Goal: Book appointment/travel/reservation

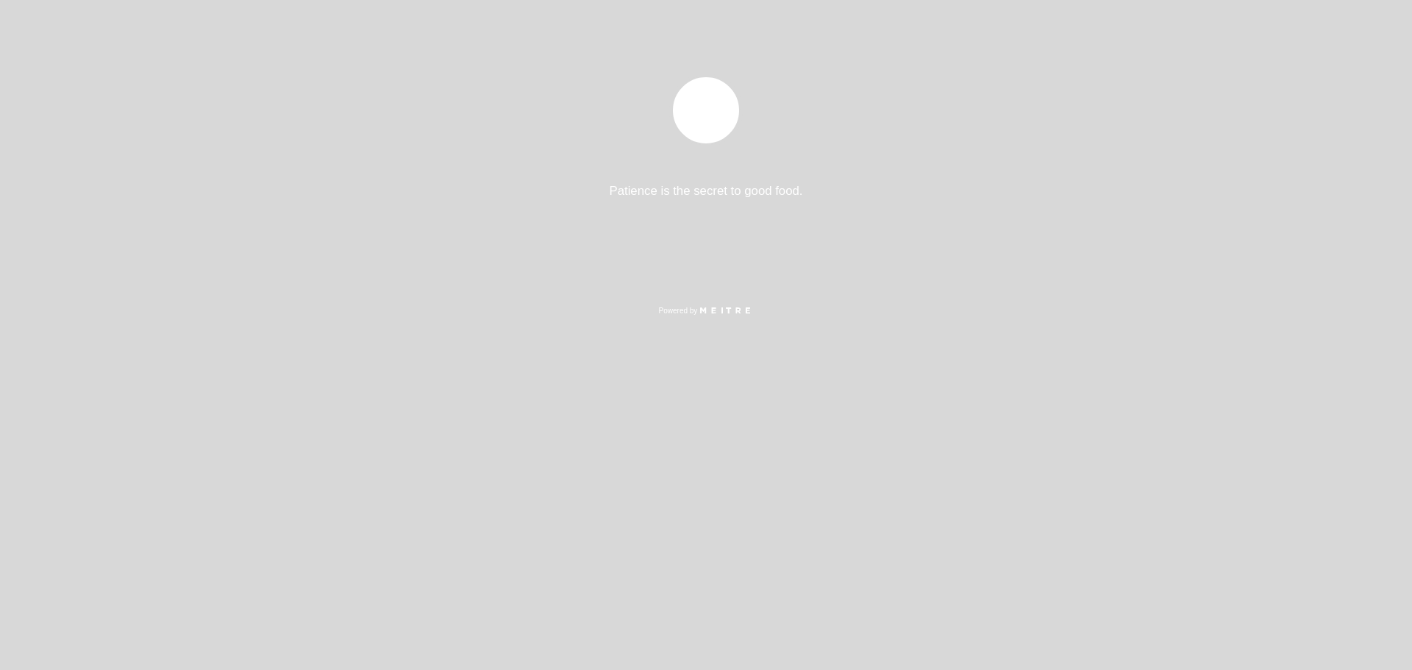
select select "es"
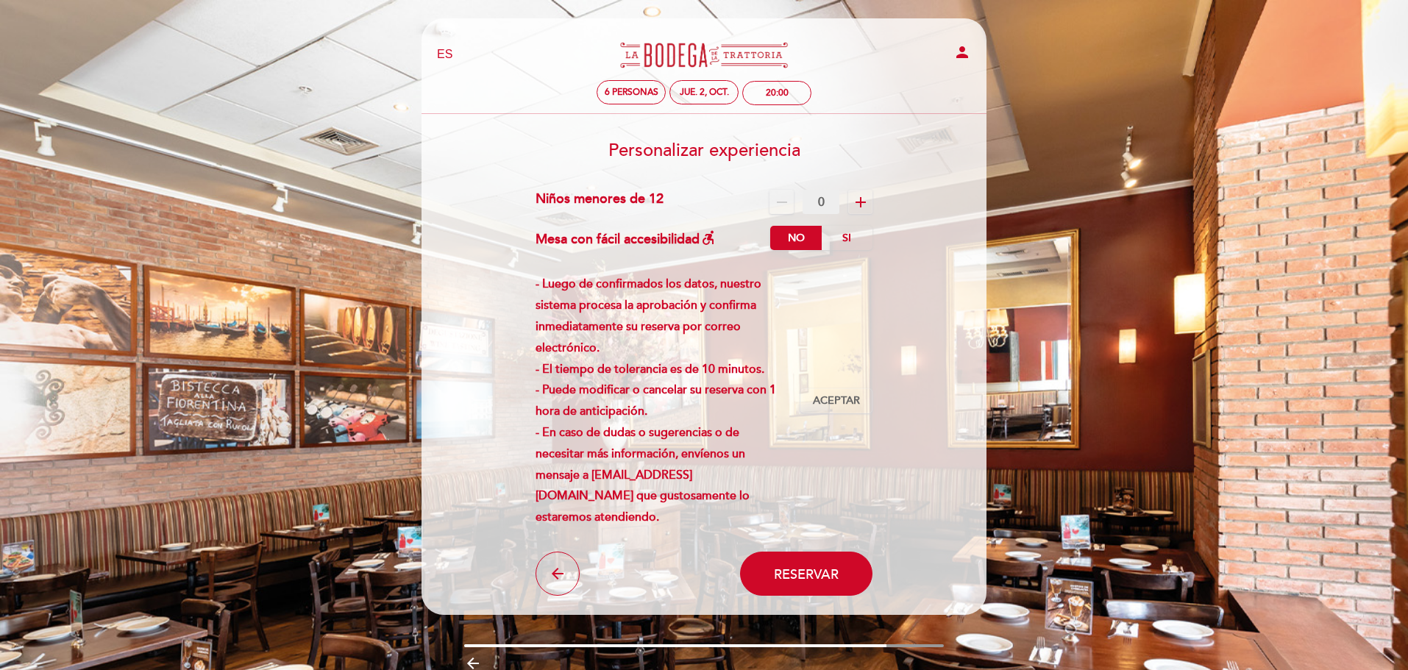
scroll to position [65, 0]
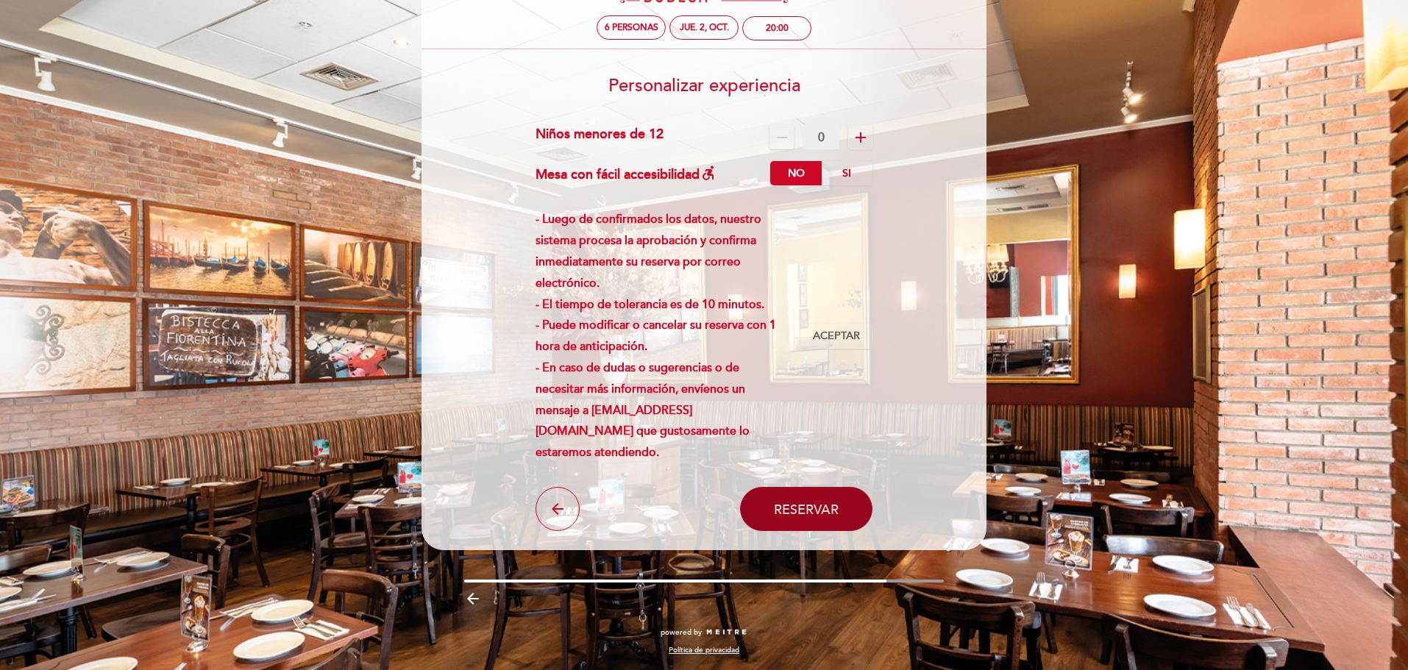
click at [811, 513] on span "Reservar" at bounding box center [806, 509] width 65 height 16
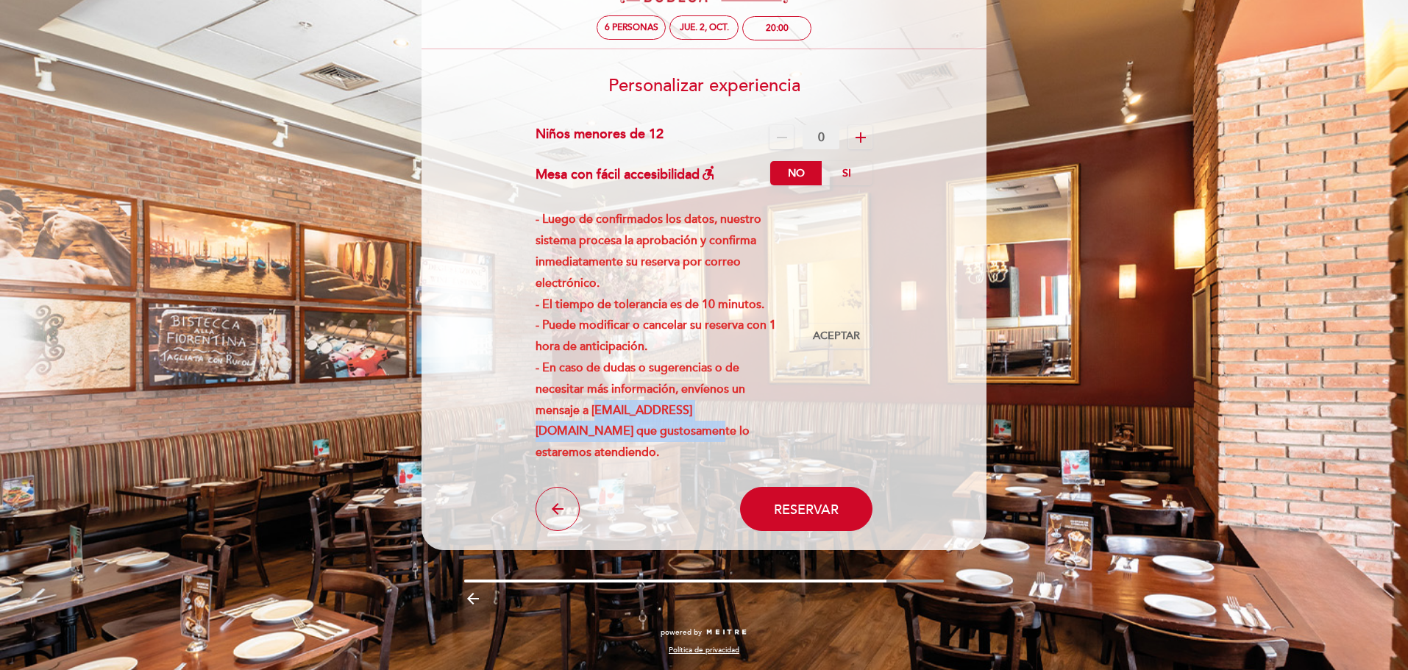
drag, startPoint x: 538, startPoint y: 432, endPoint x: 788, endPoint y: 438, distance: 250.1
click at [788, 438] on div "- Luego de confirmados los datos, nuestro sistema procesa la aprobación y confi…" at bounding box center [667, 336] width 265 height 254
click at [842, 332] on span "Aceptar" at bounding box center [836, 336] width 47 height 15
click at [778, 509] on span "Reservar" at bounding box center [806, 509] width 65 height 16
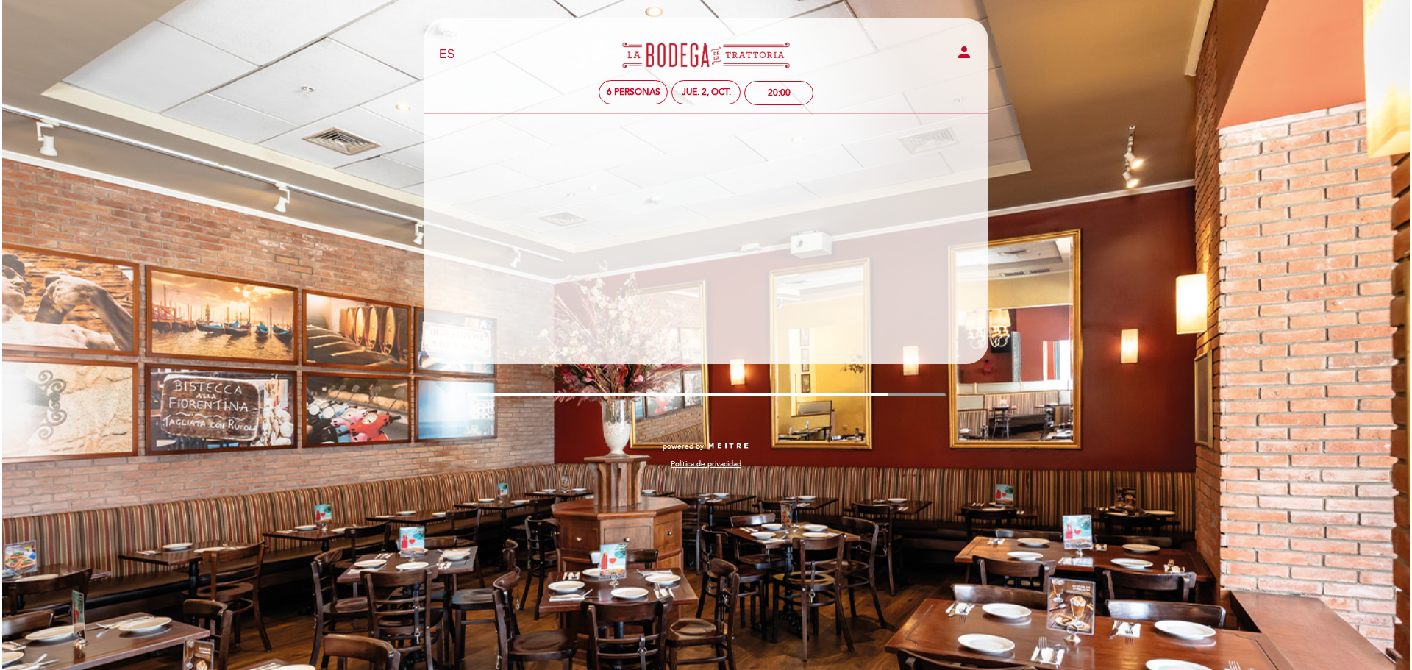
scroll to position [0, 0]
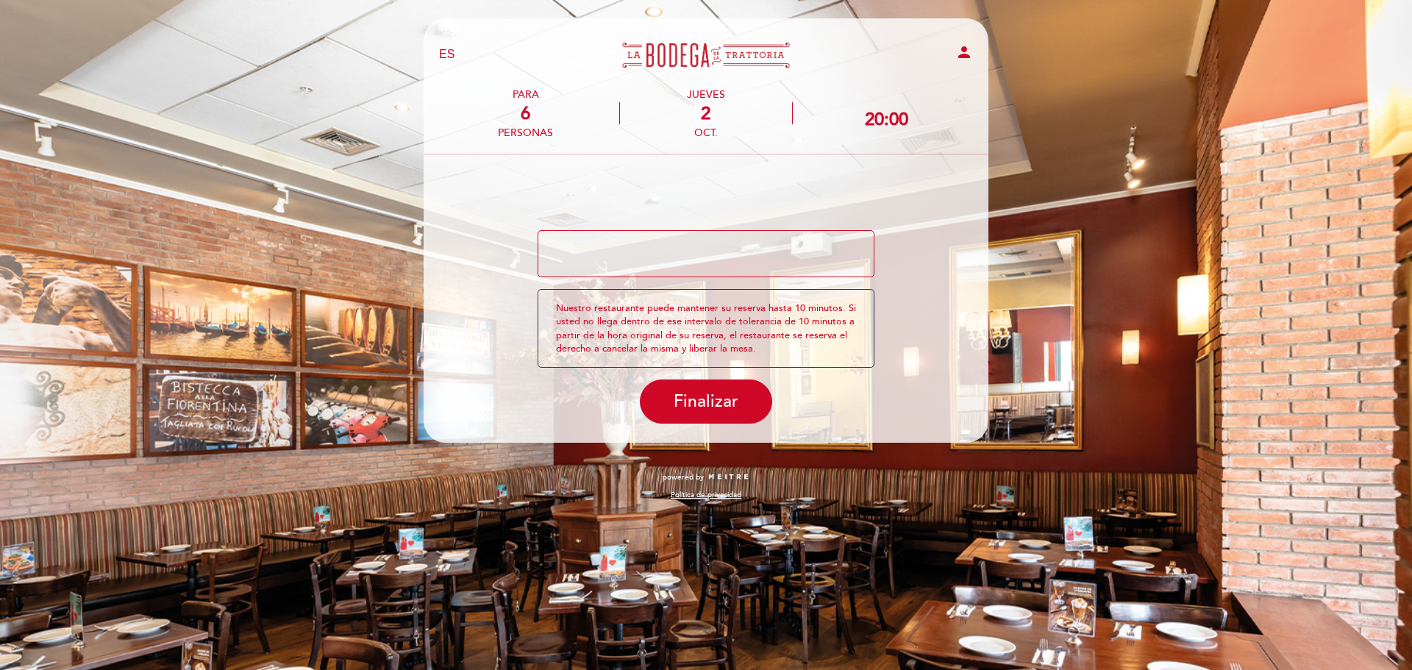
click at [721, 202] on form "¿Tienes un código promocional? local_offer Nuestro restaurante puede mantener s…" at bounding box center [706, 297] width 544 height 254
click at [618, 187] on h3 at bounding box center [706, 185] width 544 height 31
click at [615, 238] on textarea at bounding box center [707, 253] width 338 height 47
click at [709, 187] on h3 at bounding box center [706, 185] width 544 height 31
click at [725, 258] on textarea at bounding box center [707, 253] width 338 height 47
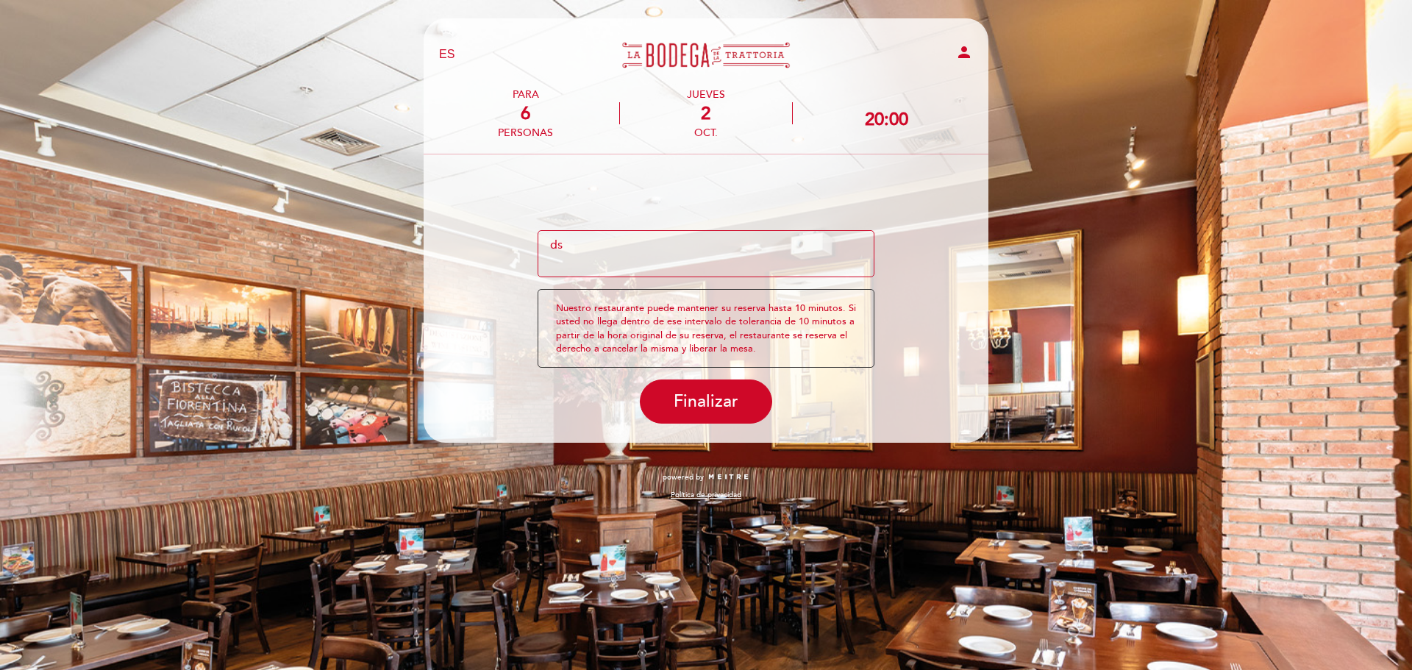
type textarea "d"
type textarea "pueden enviarme la carta"
click at [712, 398] on span "Finalizar" at bounding box center [706, 401] width 65 height 21
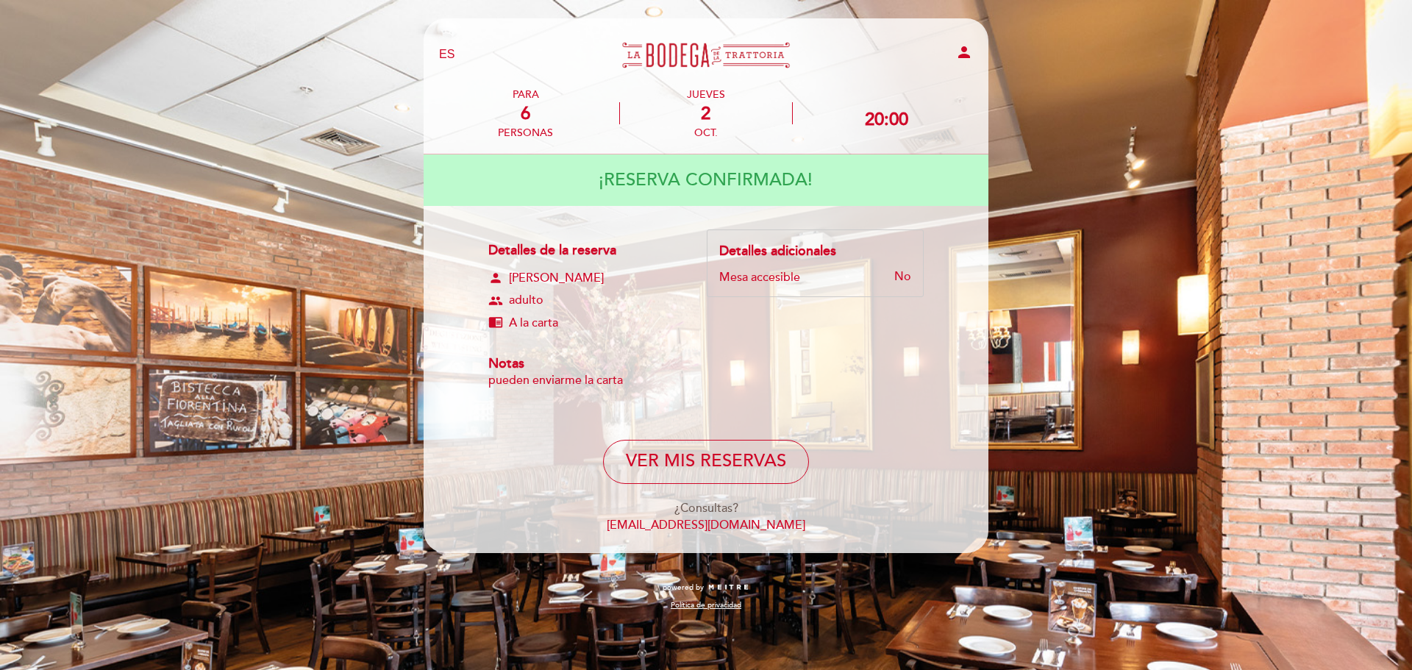
click at [805, 524] on link "[EMAIL_ADDRESS][DOMAIN_NAME]" at bounding box center [706, 525] width 199 height 15
drag, startPoint x: 819, startPoint y: 525, endPoint x: 598, endPoint y: 526, distance: 220.6
click at [598, 526] on div "¿Consultas? [EMAIL_ADDRESS][DOMAIN_NAME]" at bounding box center [706, 517] width 544 height 34
click at [642, 523] on link "[EMAIL_ADDRESS][DOMAIN_NAME]" at bounding box center [706, 525] width 199 height 15
